Goal: Task Accomplishment & Management: Manage account settings

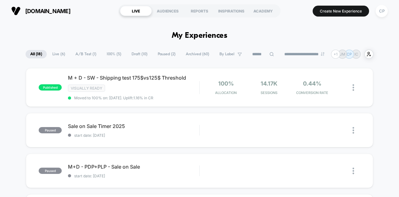
click at [188, 53] on span "Archived ( 60 )" at bounding box center [197, 54] width 33 height 8
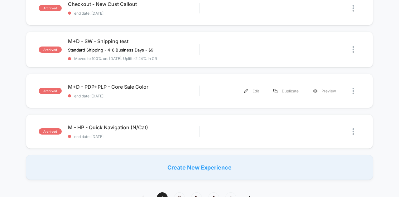
scroll to position [468, 0]
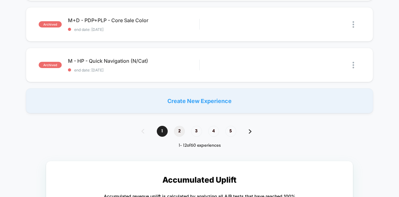
click at [181, 129] on span "2" at bounding box center [179, 131] width 11 height 11
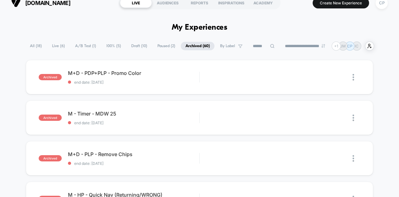
scroll to position [0, 0]
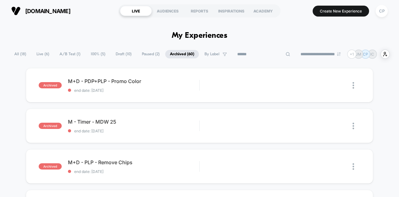
click at [261, 54] on input at bounding box center [264, 54] width 62 height 7
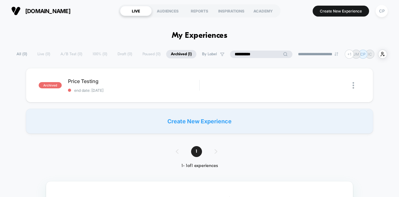
type input "**********"
click at [79, 77] on div "archived Price Testing end date: [DATE] Edit Duplicate Preview" at bounding box center [199, 85] width 347 height 34
